Goal: Check status

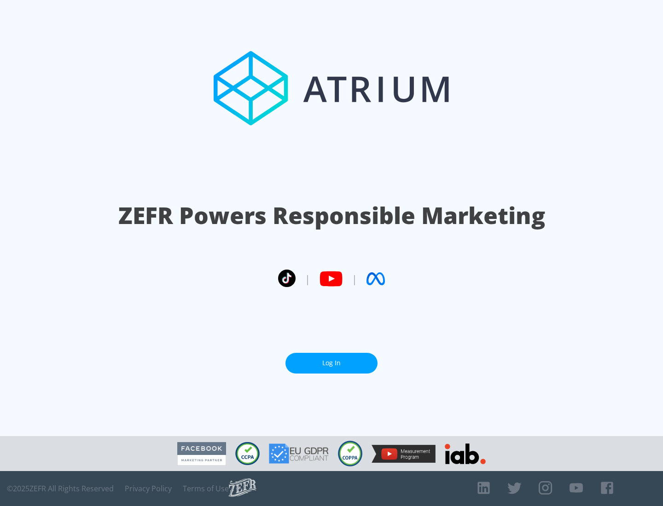
click at [331, 363] on link "Log In" at bounding box center [331, 363] width 92 height 21
